Goal: Task Accomplishment & Management: Use online tool/utility

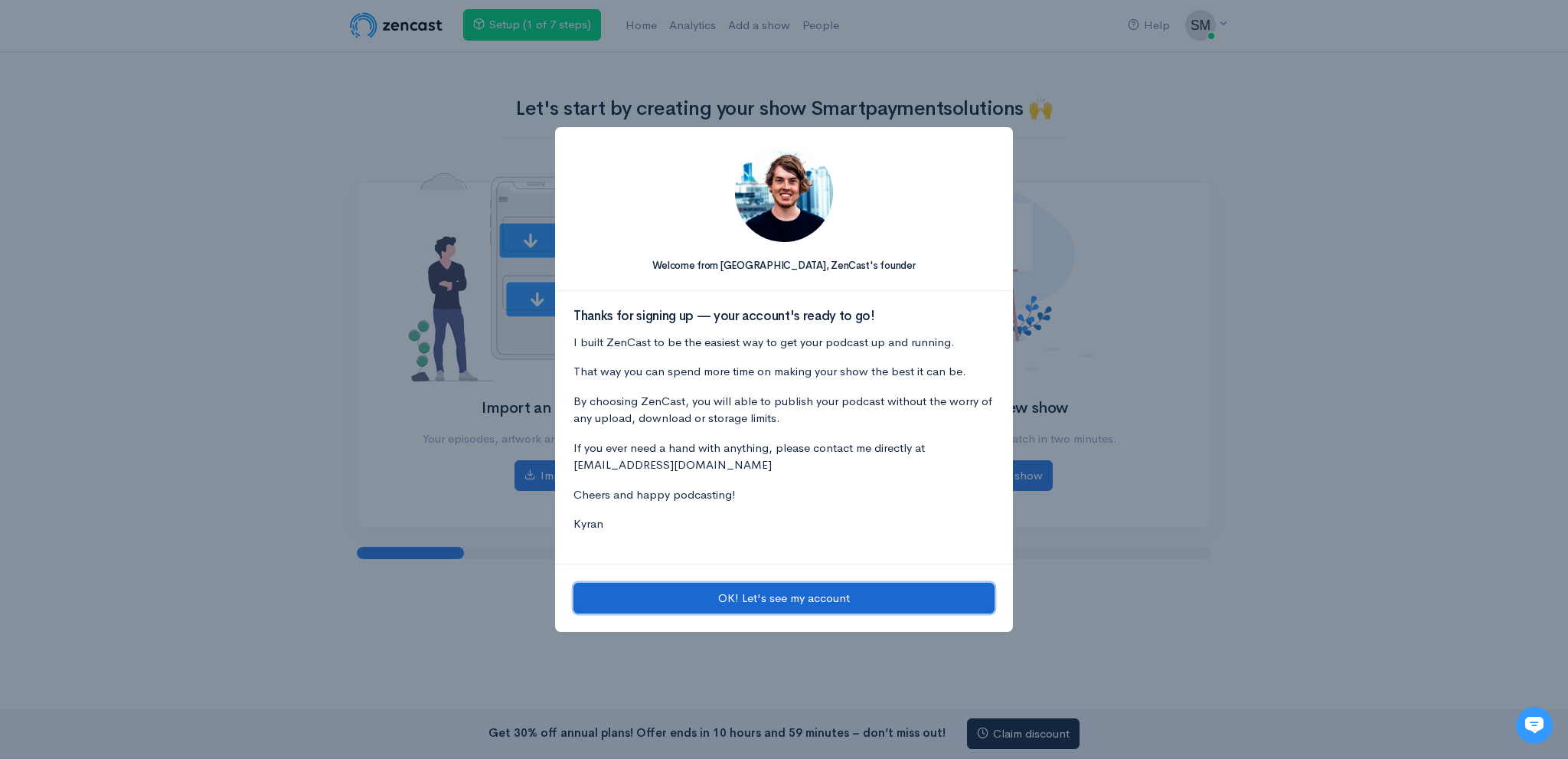
click at [706, 604] on button "OK! Let's see my account" at bounding box center [784, 598] width 421 height 32
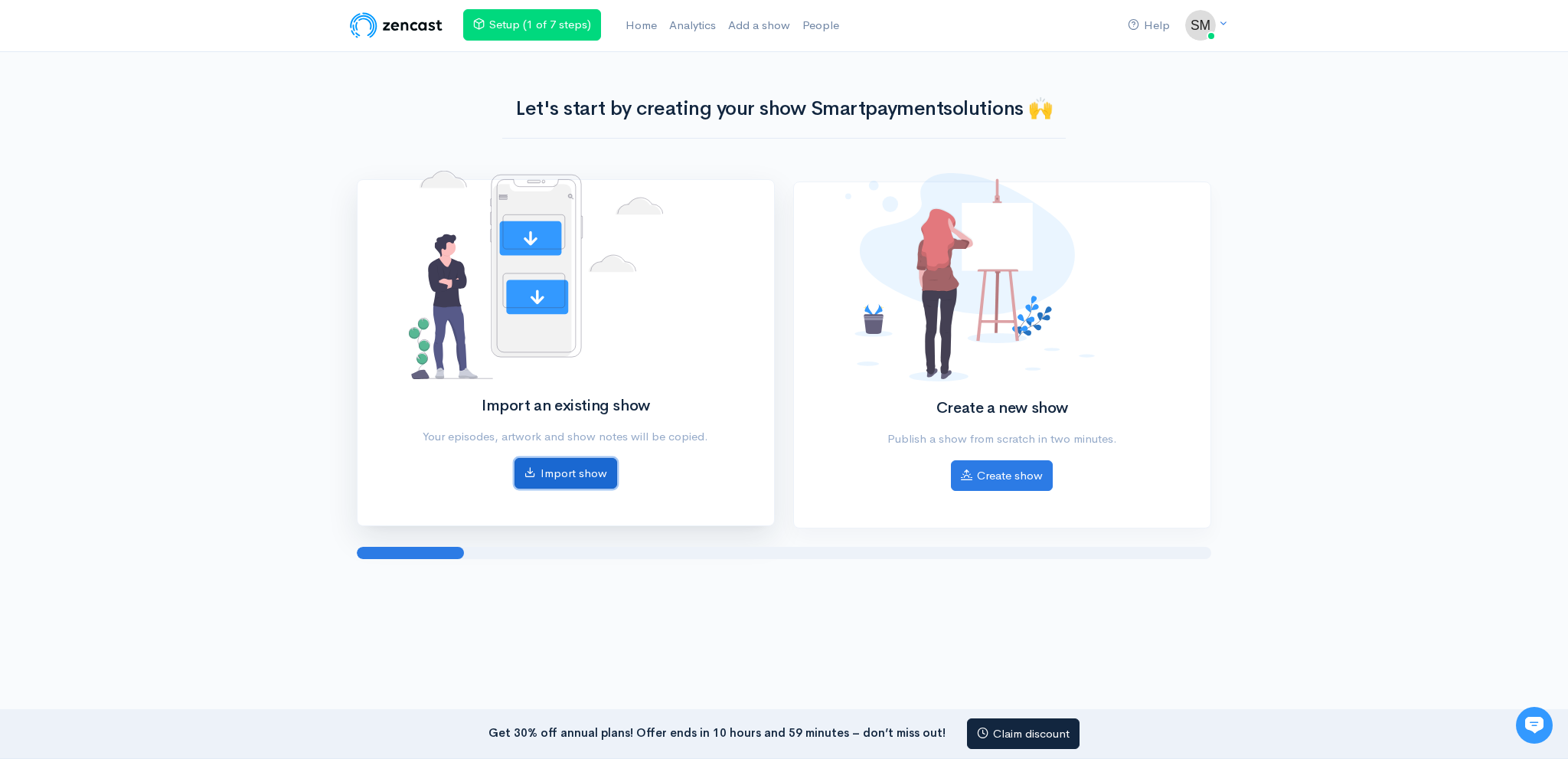
click at [549, 486] on link "Import show" at bounding box center [567, 474] width 103 height 32
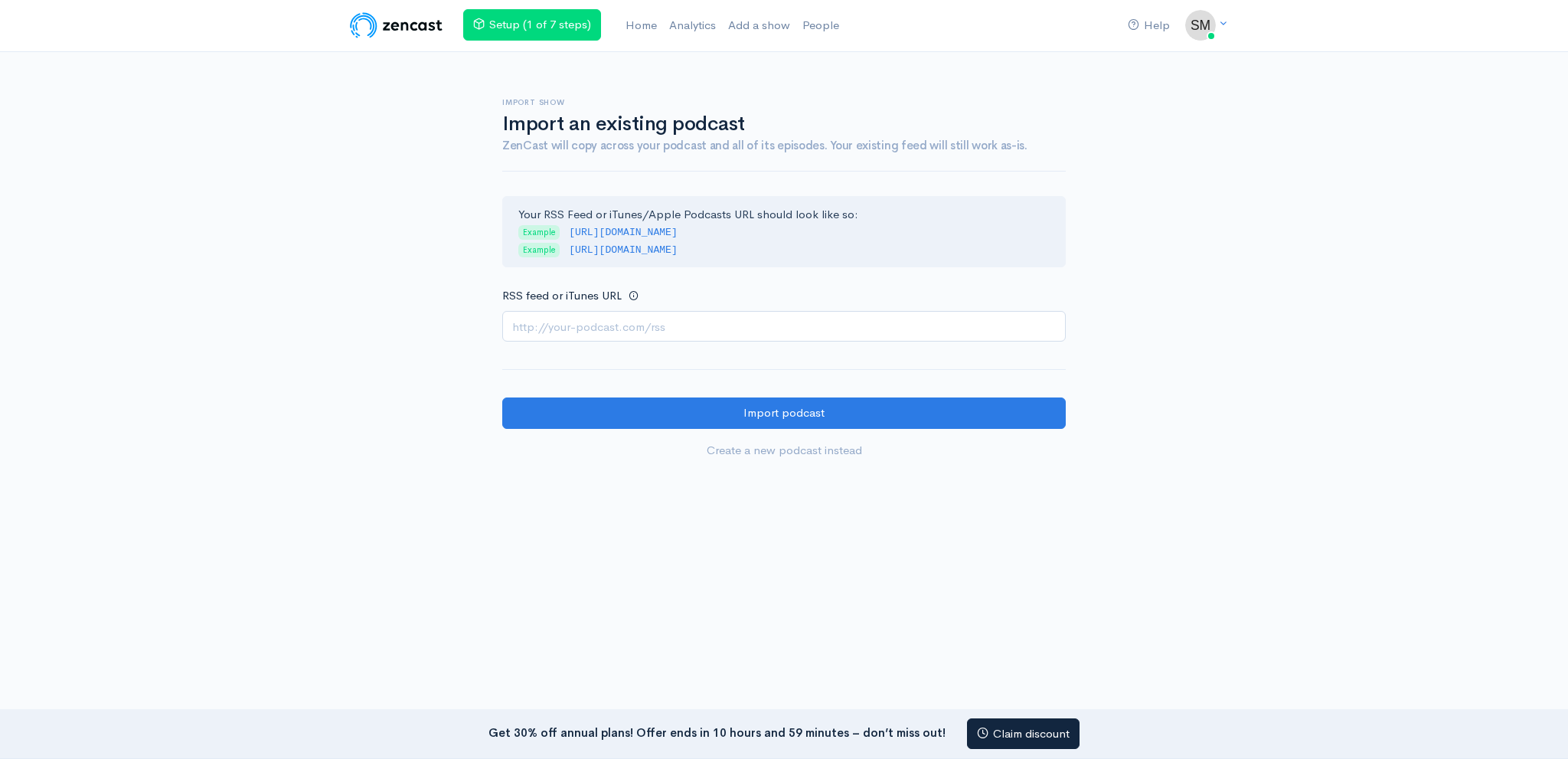
click at [704, 333] on input "RSS feed or iTunes URL" at bounding box center [784, 327] width 564 height 32
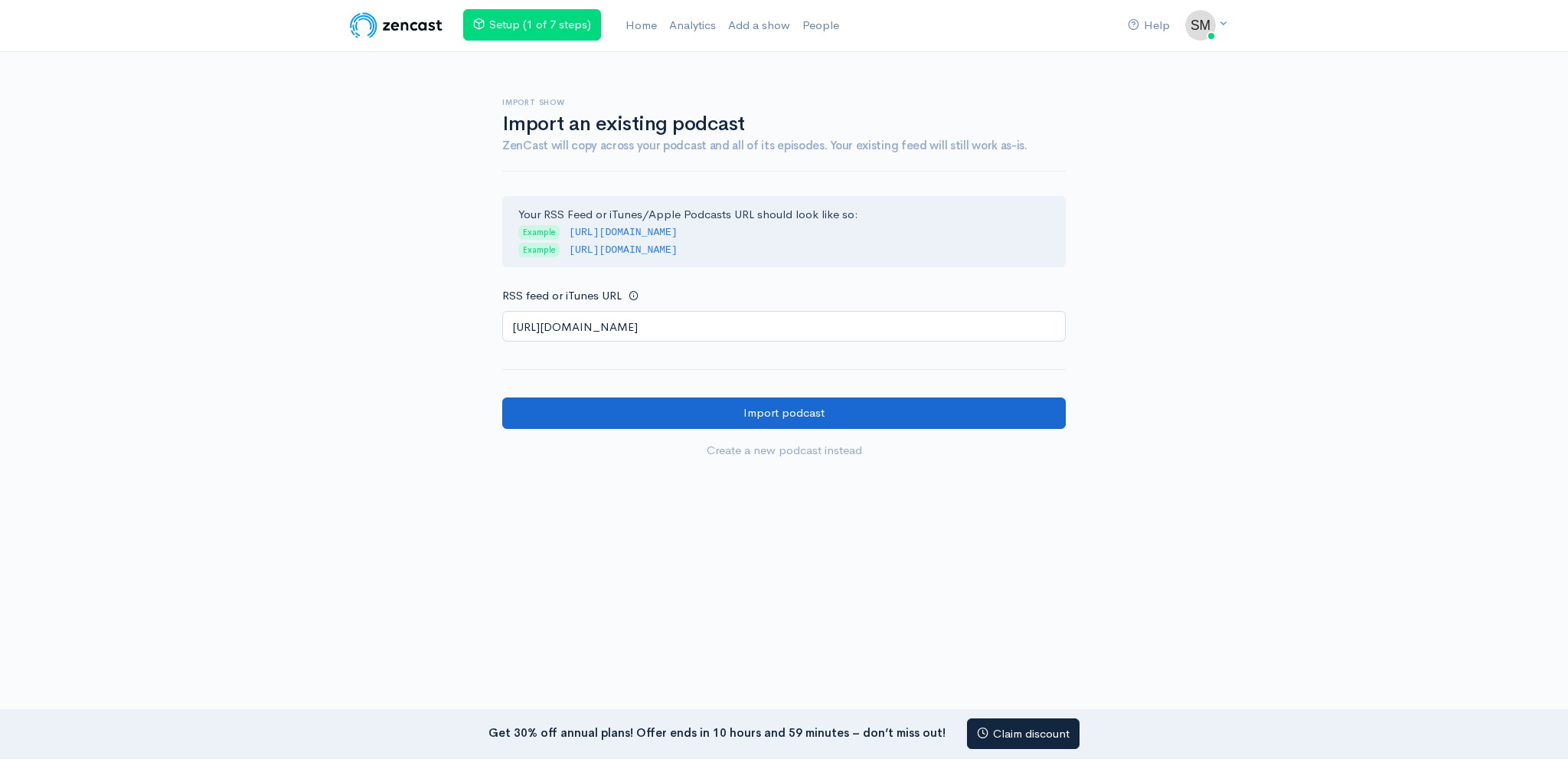
type input "https://anchor.fm/s/1092bdeb4/podcast/rss"
click at [653, 409] on input "Import podcast" at bounding box center [784, 413] width 564 height 32
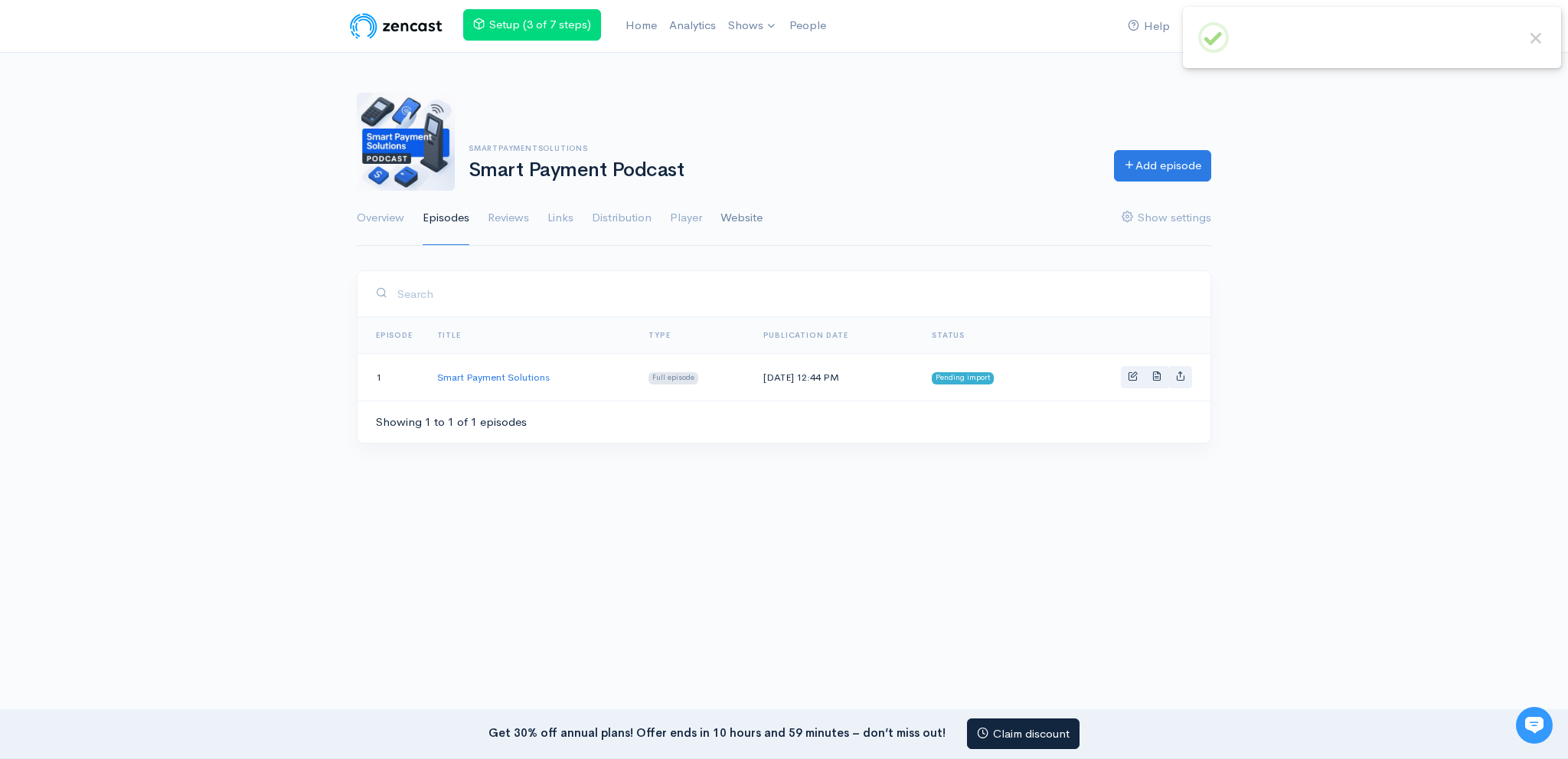
click at [761, 231] on link "Website" at bounding box center [742, 219] width 43 height 55
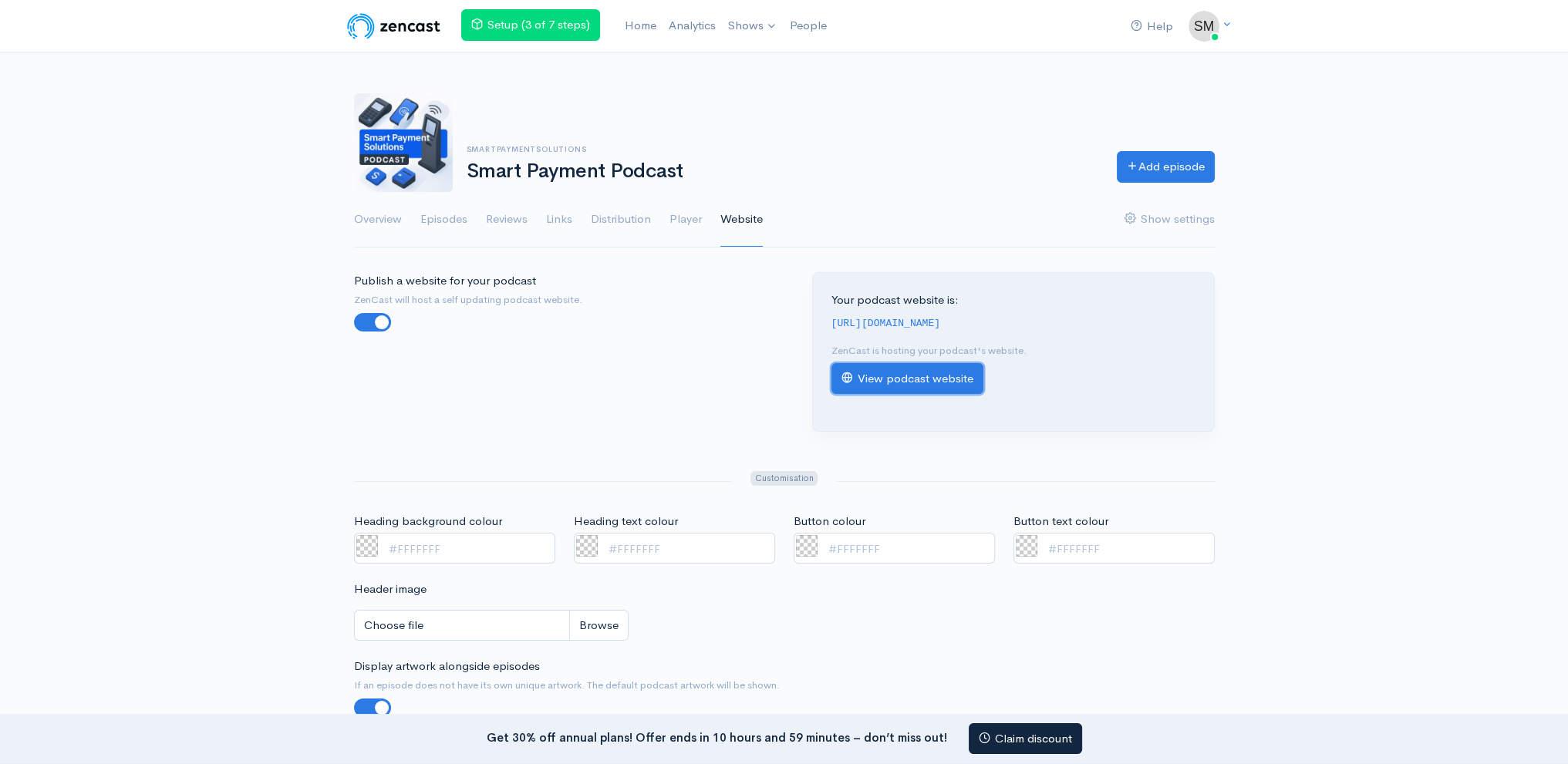
click at [881, 369] on link "View podcast website" at bounding box center [907, 379] width 152 height 32
